Goal: Task Accomplishment & Management: Manage account settings

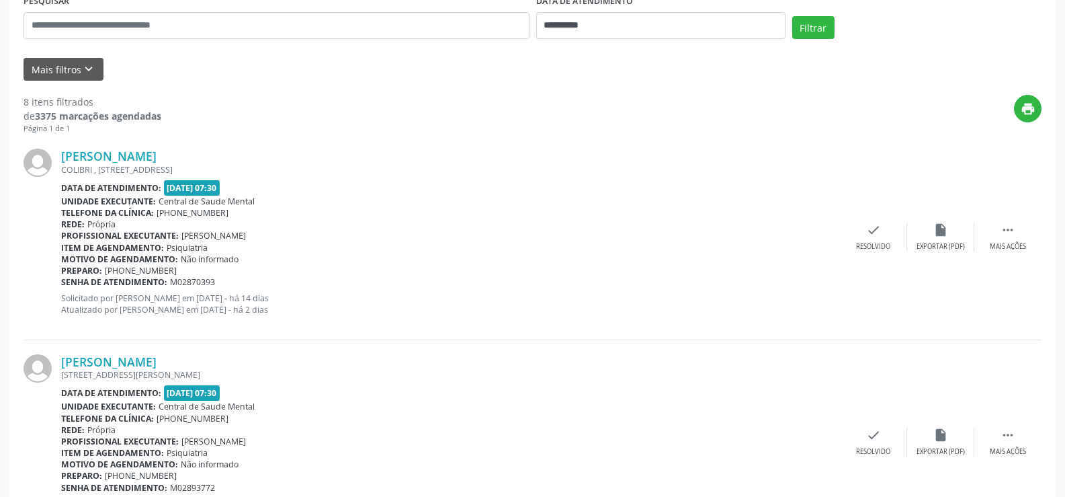
scroll to position [336, 0]
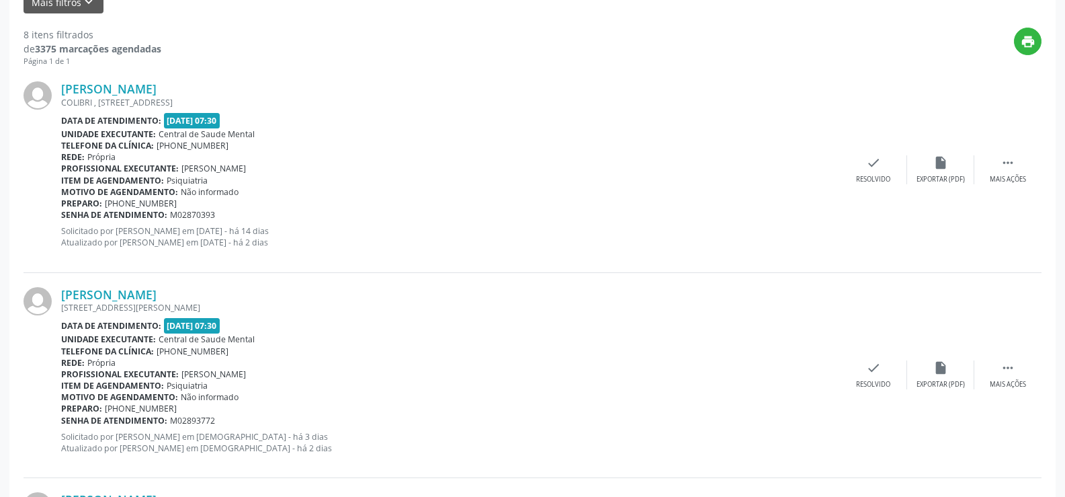
drag, startPoint x: 194, startPoint y: 298, endPoint x: 49, endPoint y: 298, distance: 144.5
click at [49, 298] on div "[PERSON_NAME] [STREET_ADDRESS][PERSON_NAME] Data de atendimento: [DATE] 07:30 U…" at bounding box center [533, 375] width 1018 height 205
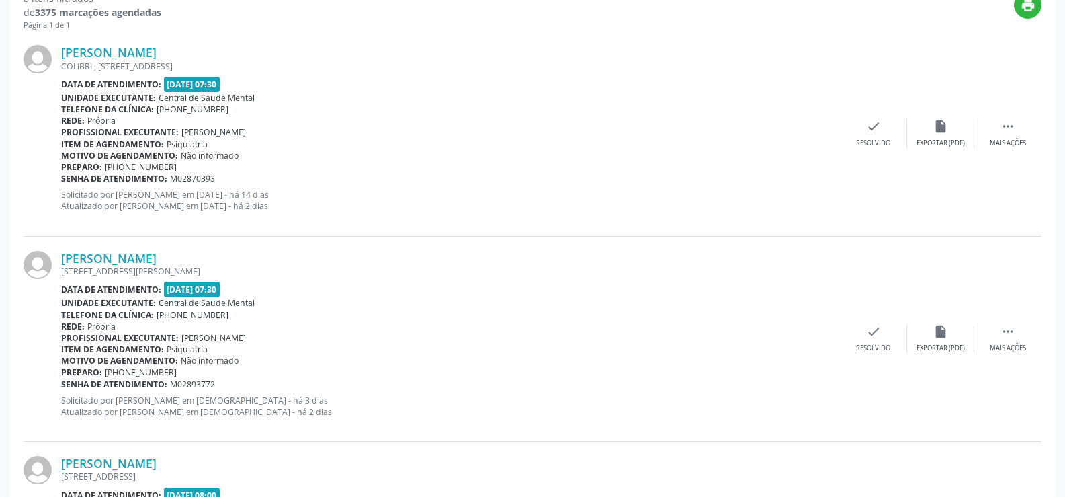
scroll to position [403, 0]
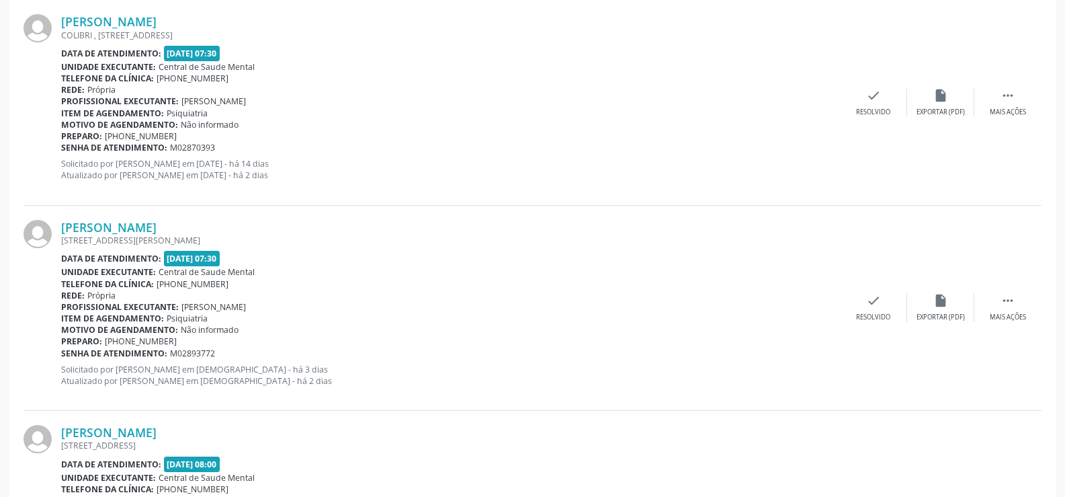
drag, startPoint x: 240, startPoint y: 304, endPoint x: 179, endPoint y: 305, distance: 60.5
click at [179, 305] on div "Profissional executante: [PERSON_NAME]" at bounding box center [450, 306] width 779 height 11
click at [247, 312] on div "Profissional executante: [PERSON_NAME]" at bounding box center [450, 306] width 779 height 11
click at [336, 281] on div "Telefone da clínica: [PHONE_NUMBER]" at bounding box center [450, 283] width 779 height 11
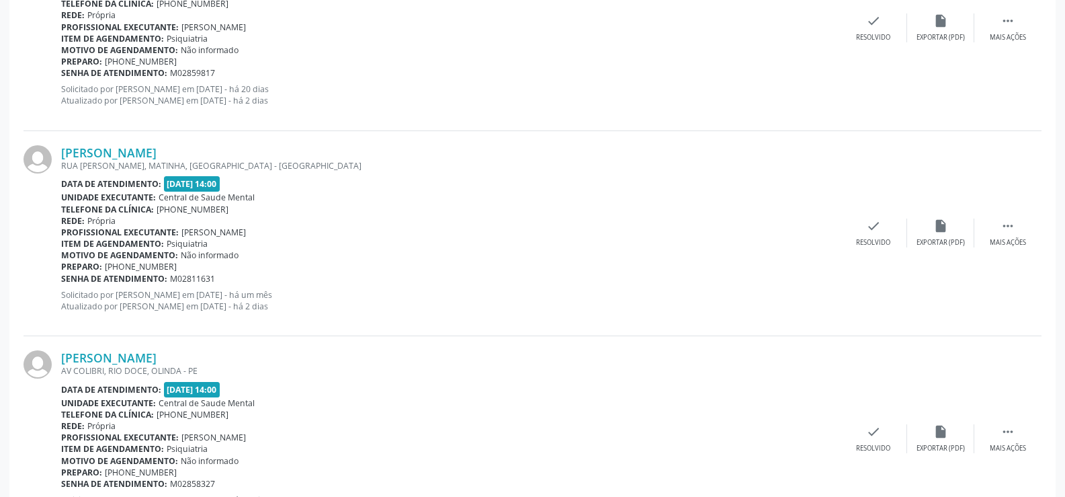
scroll to position [1571, 0]
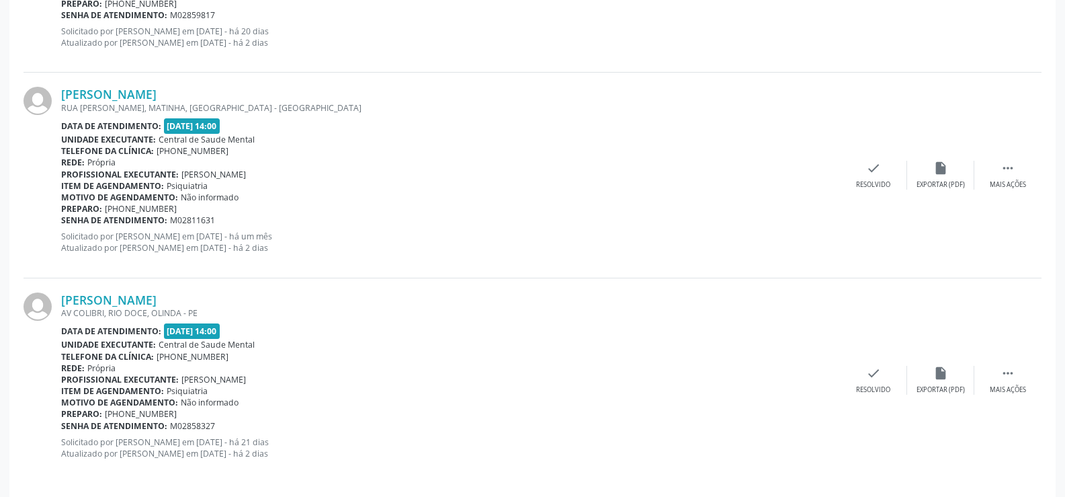
scroll to position [1366, 0]
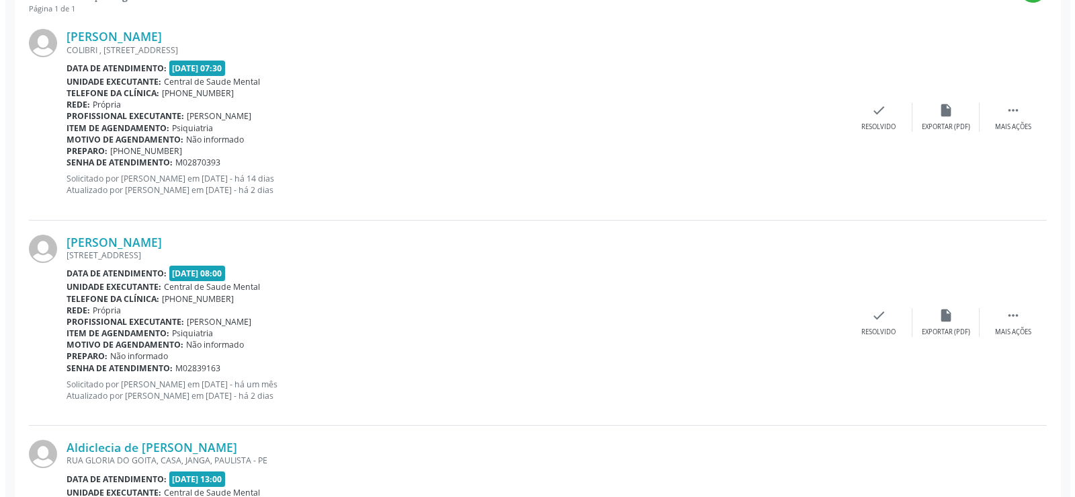
scroll to position [538, 0]
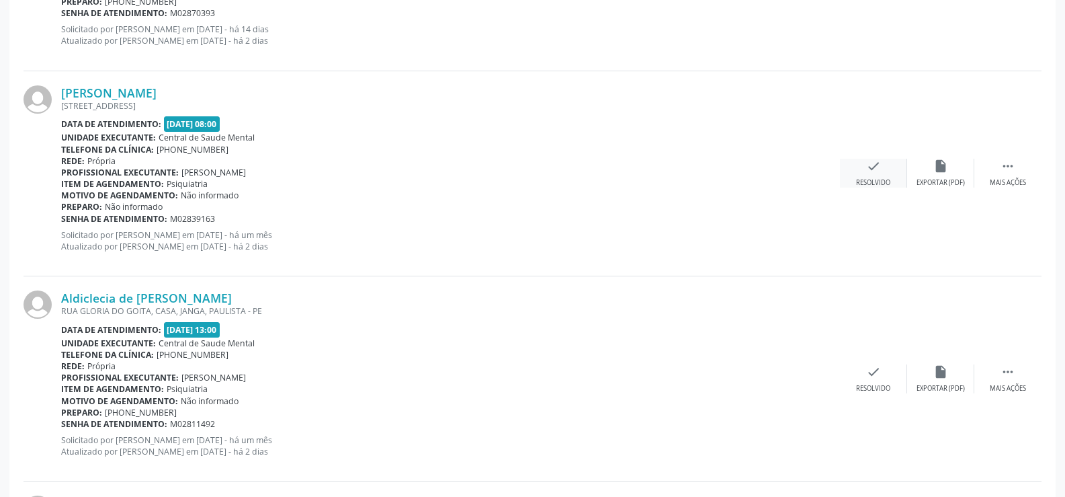
click at [879, 180] on div "Resolvido" at bounding box center [873, 182] width 34 height 9
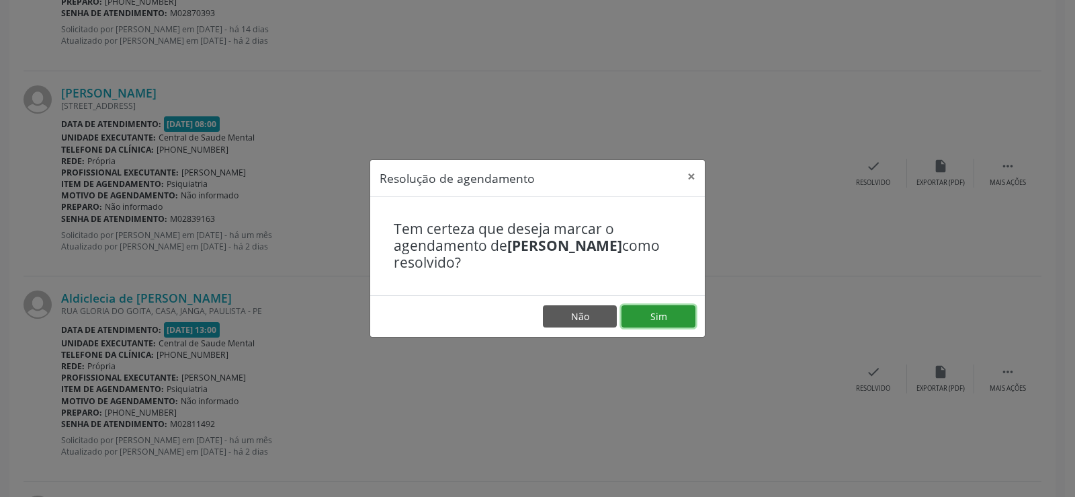
click at [677, 316] on button "Sim" at bounding box center [659, 316] width 74 height 23
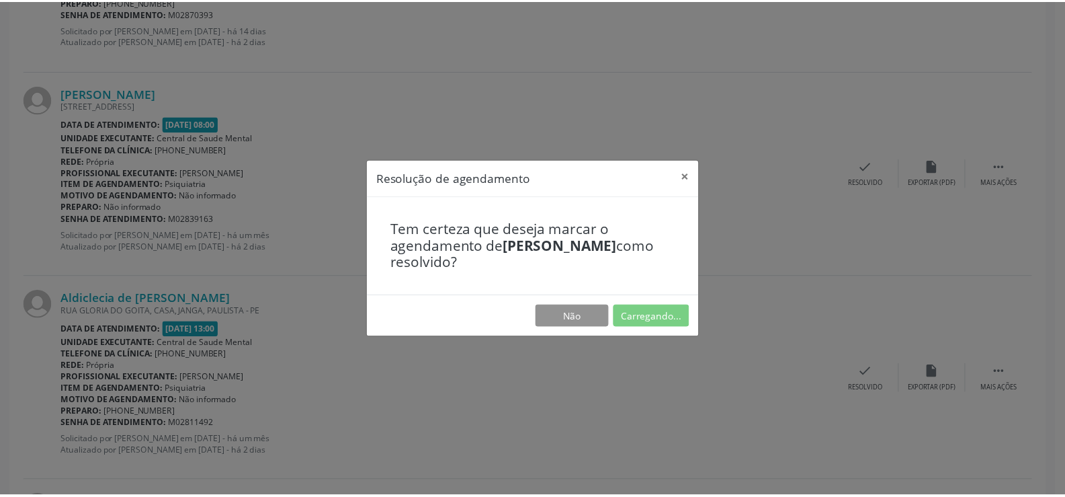
scroll to position [0, 0]
